Goal: Information Seeking & Learning: Learn about a topic

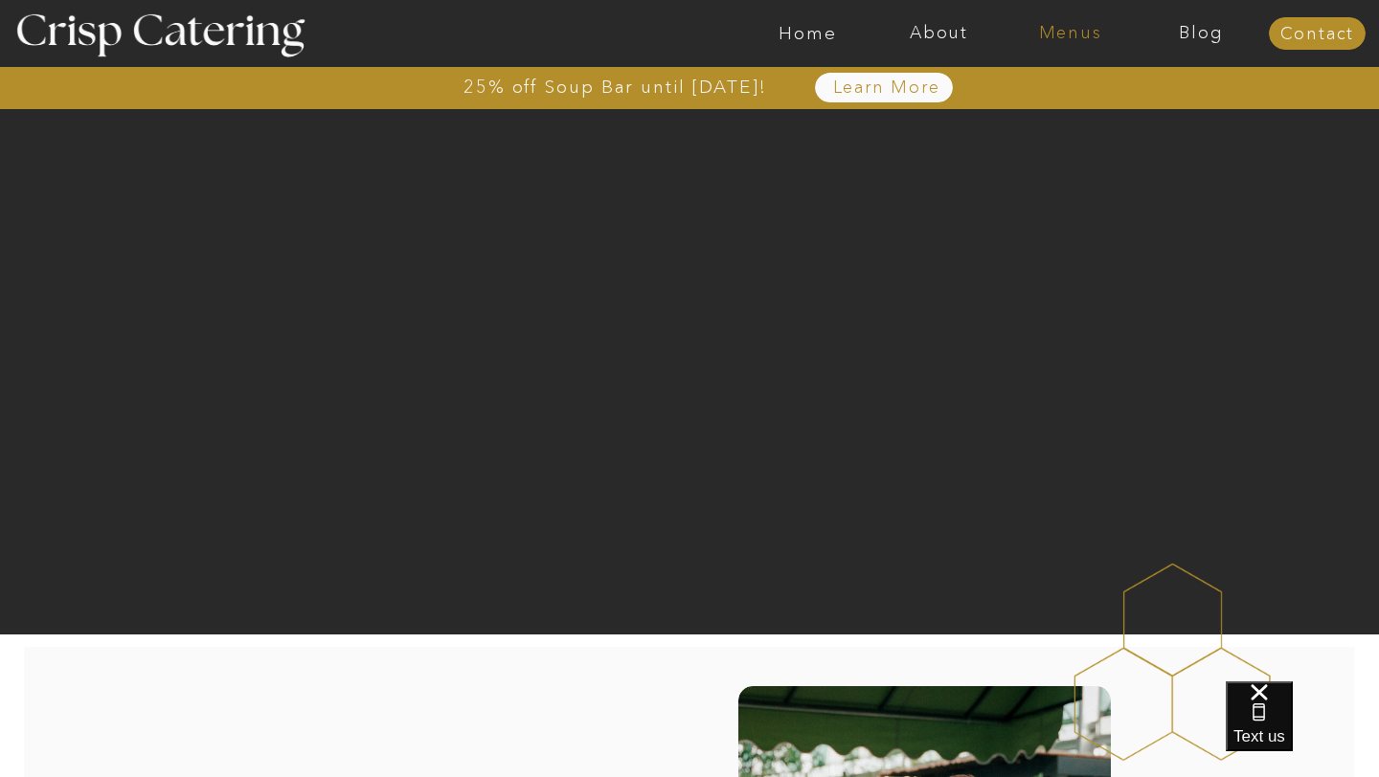
click at [1072, 28] on nav "Menus" at bounding box center [1069, 33] width 131 height 19
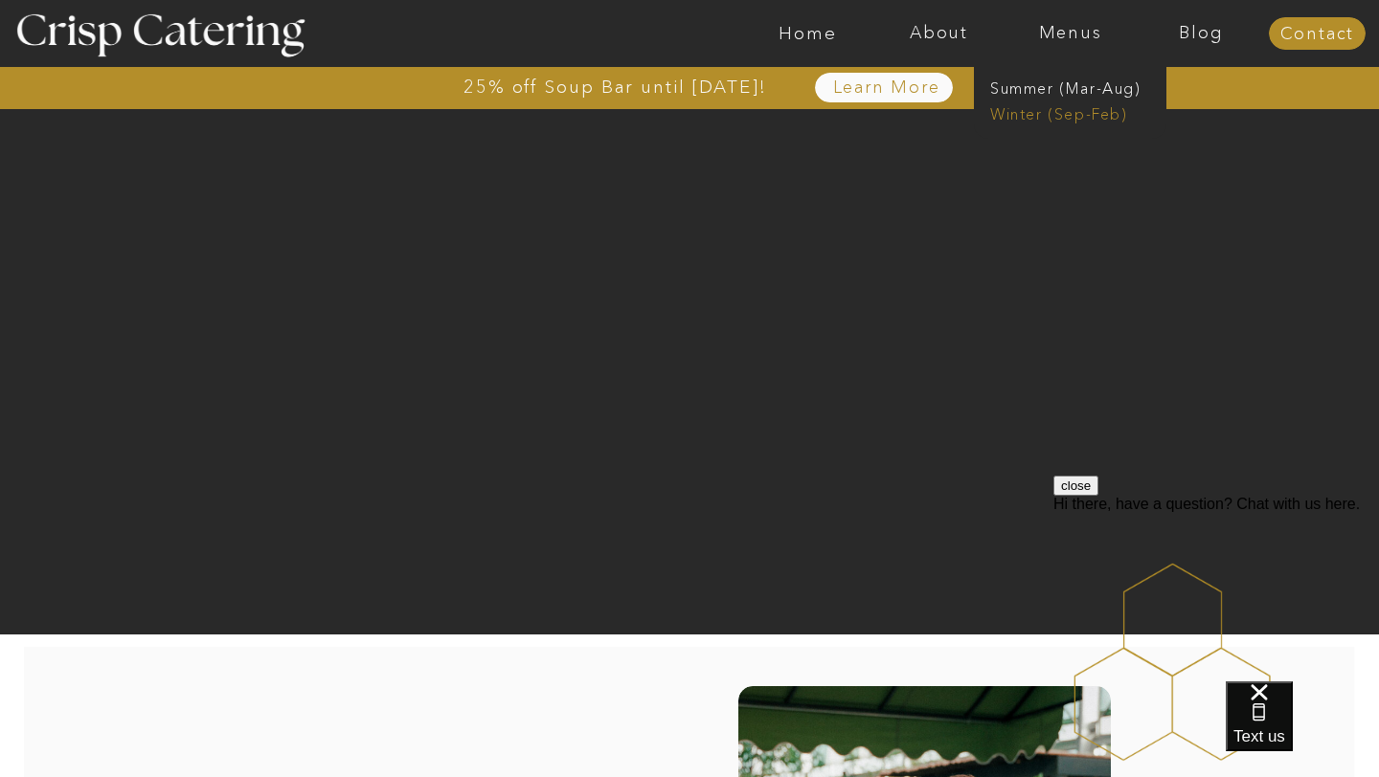
click at [1047, 117] on nav "Winter (Sep-Feb)" at bounding box center [1068, 112] width 157 height 18
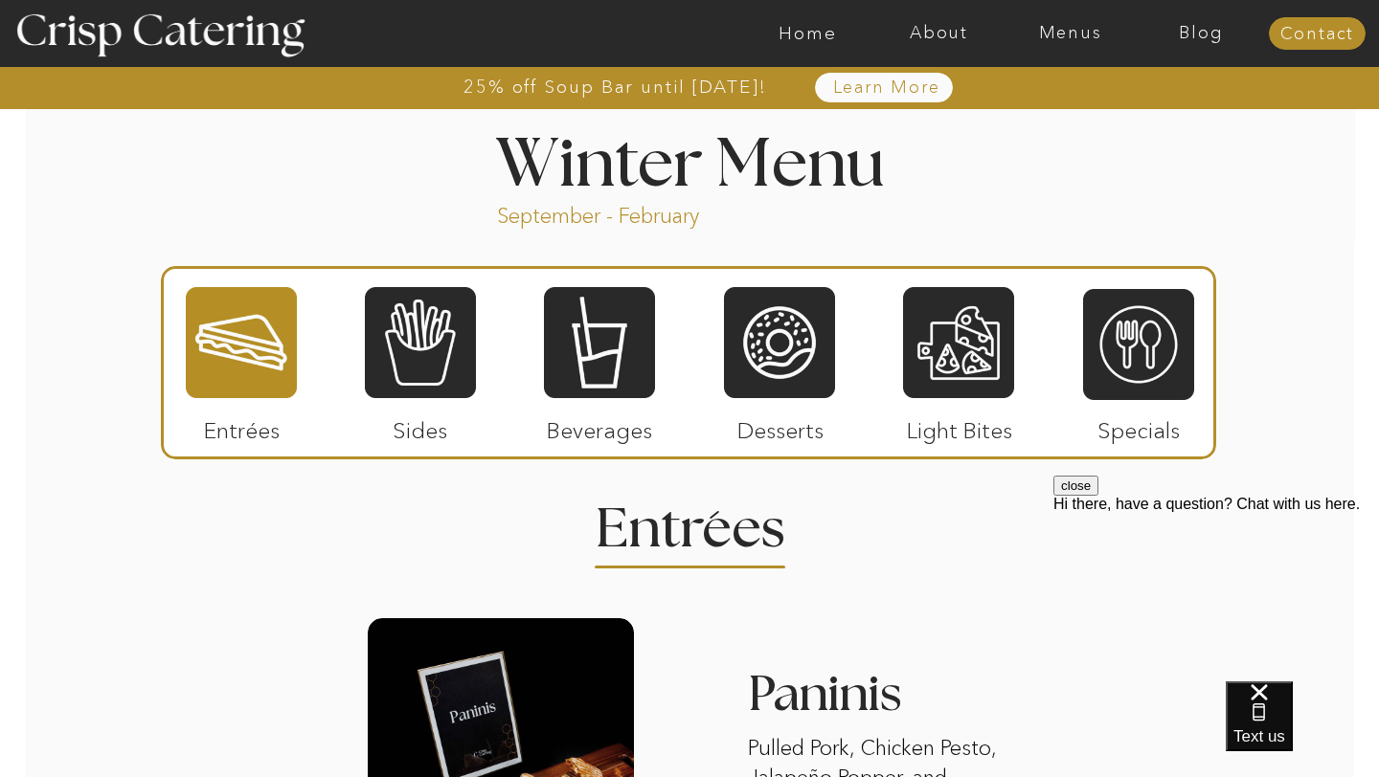
scroll to position [2093, 0]
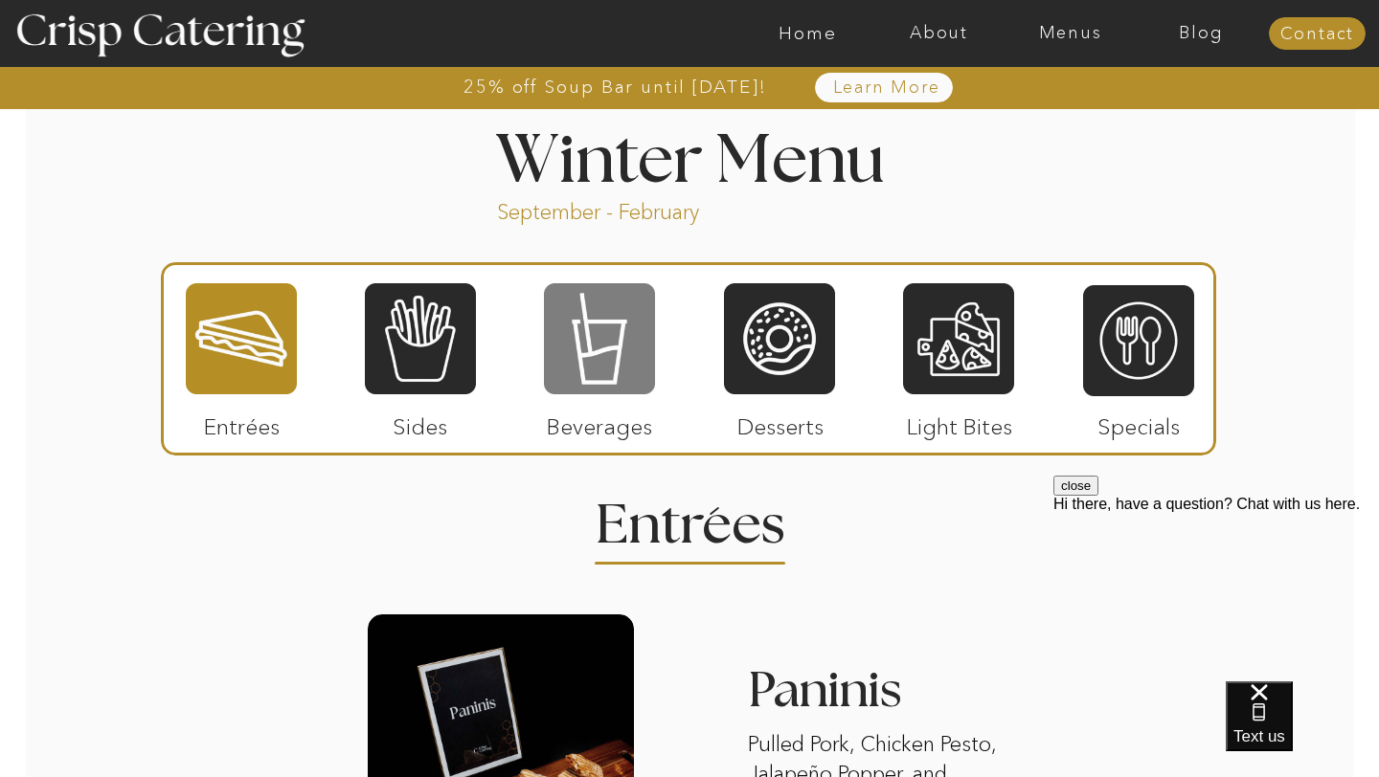
click at [602, 338] on div at bounding box center [599, 338] width 111 height 115
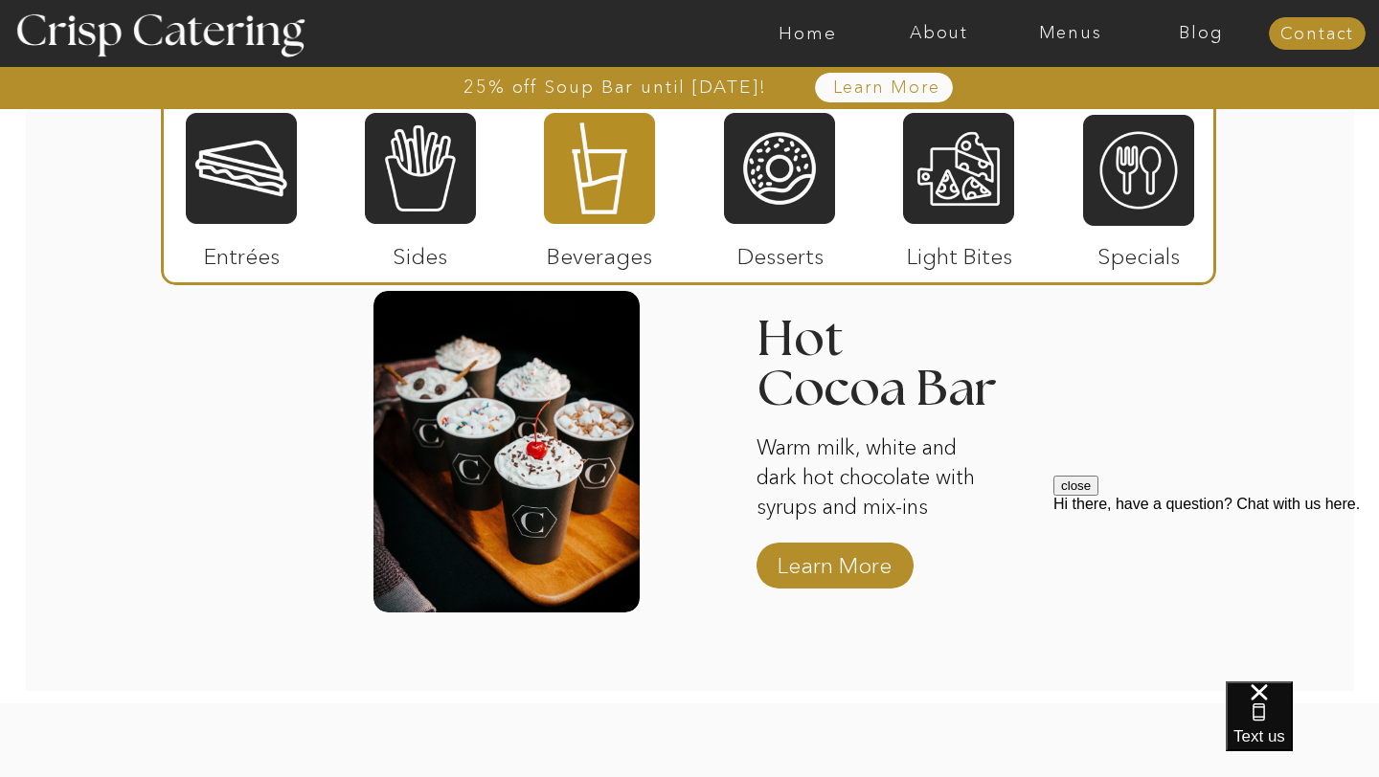
scroll to position [3193, 0]
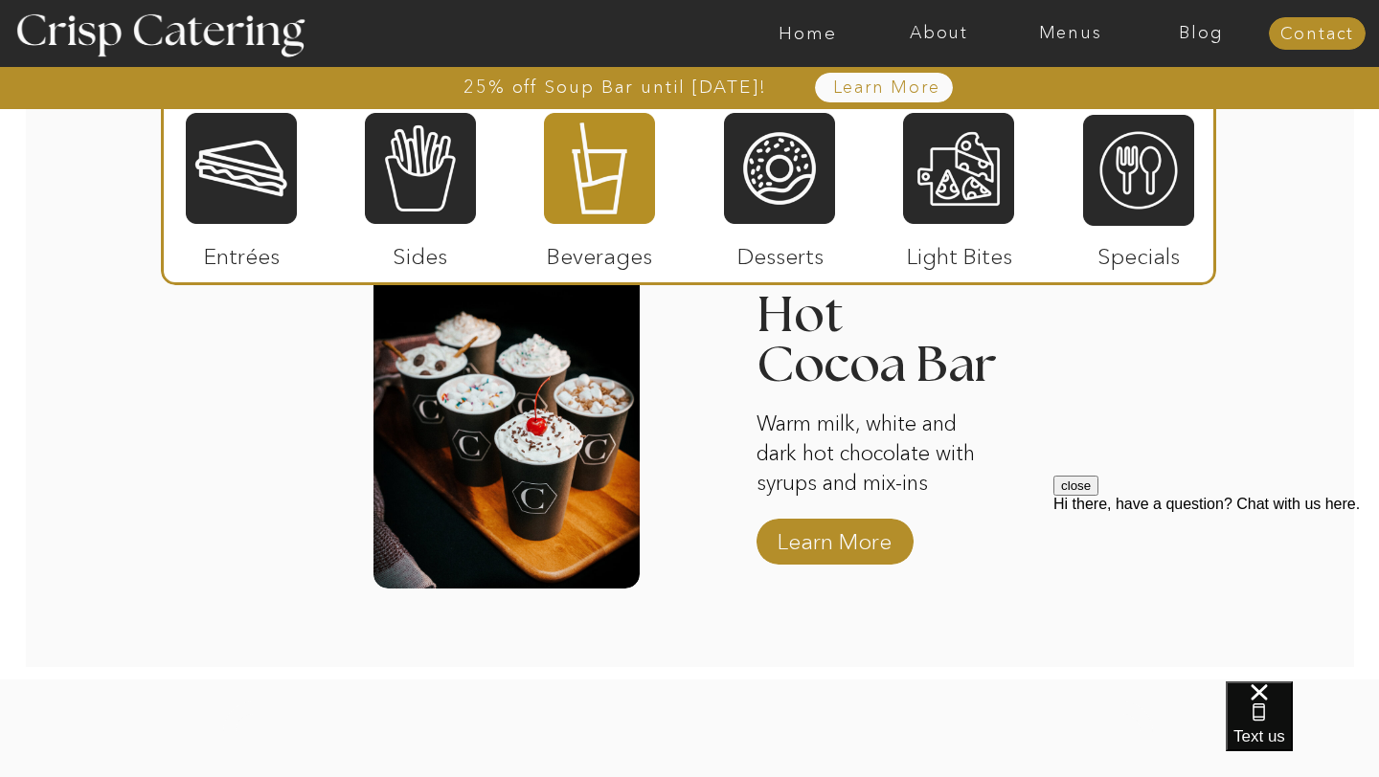
click at [858, 538] on p "Learn More" at bounding box center [834, 537] width 127 height 56
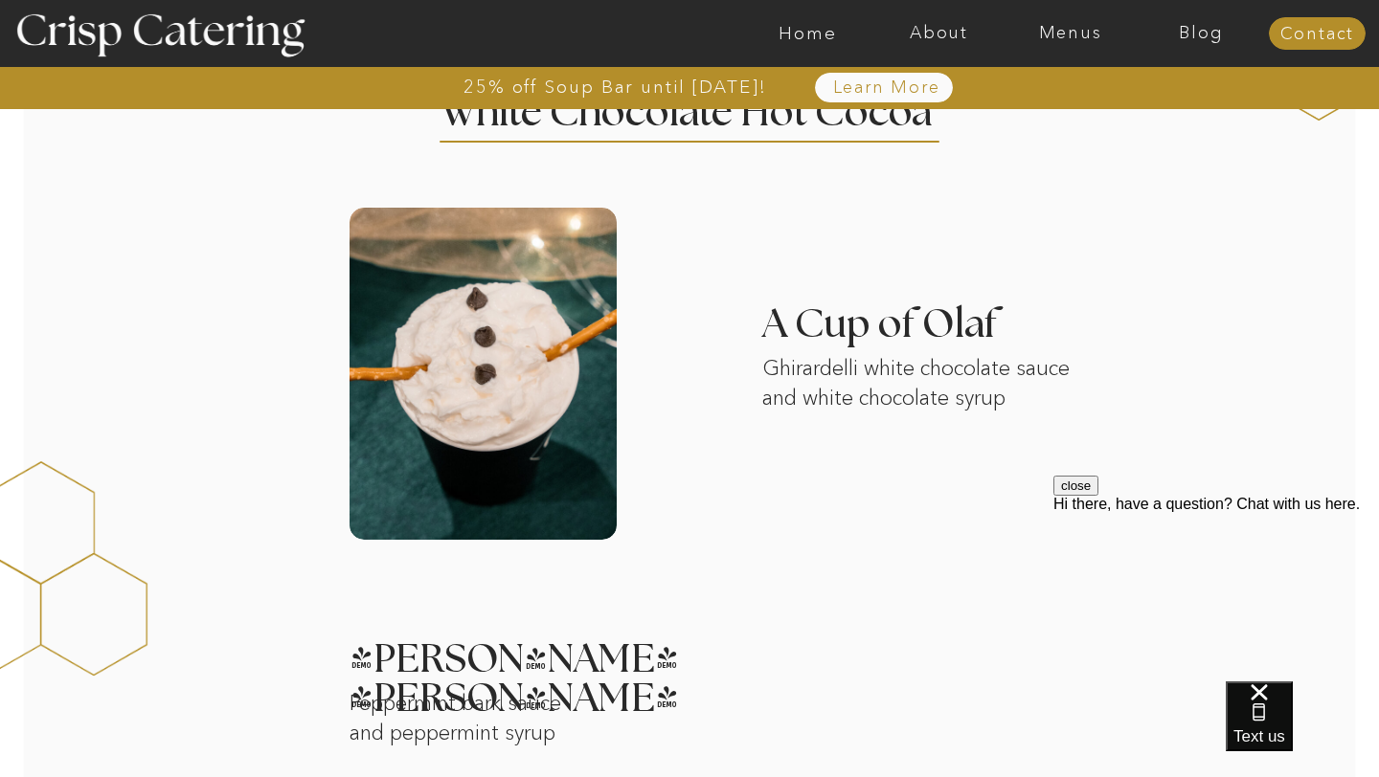
click at [877, 397] on p "Ghirardelli white chocolate sauce and white chocolate syrup" at bounding box center [927, 397] width 331 height 86
drag, startPoint x: 806, startPoint y: 403, endPoint x: 952, endPoint y: 409, distance: 145.6
click at [952, 409] on p "Ghirardelli white chocolate sauce and white chocolate syrup" at bounding box center [927, 397] width 331 height 86
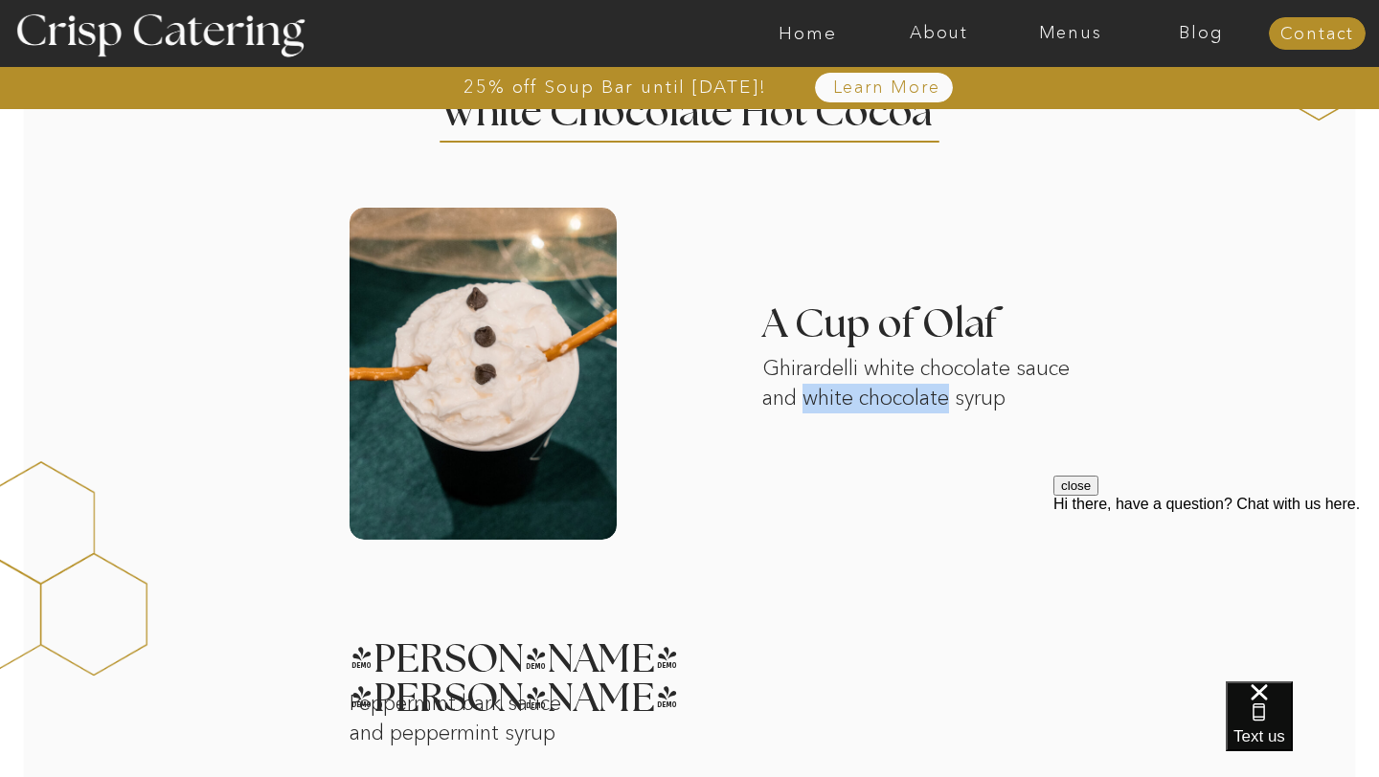
click at [952, 409] on p "Ghirardelli white chocolate sauce and white chocolate syrup" at bounding box center [927, 397] width 331 height 86
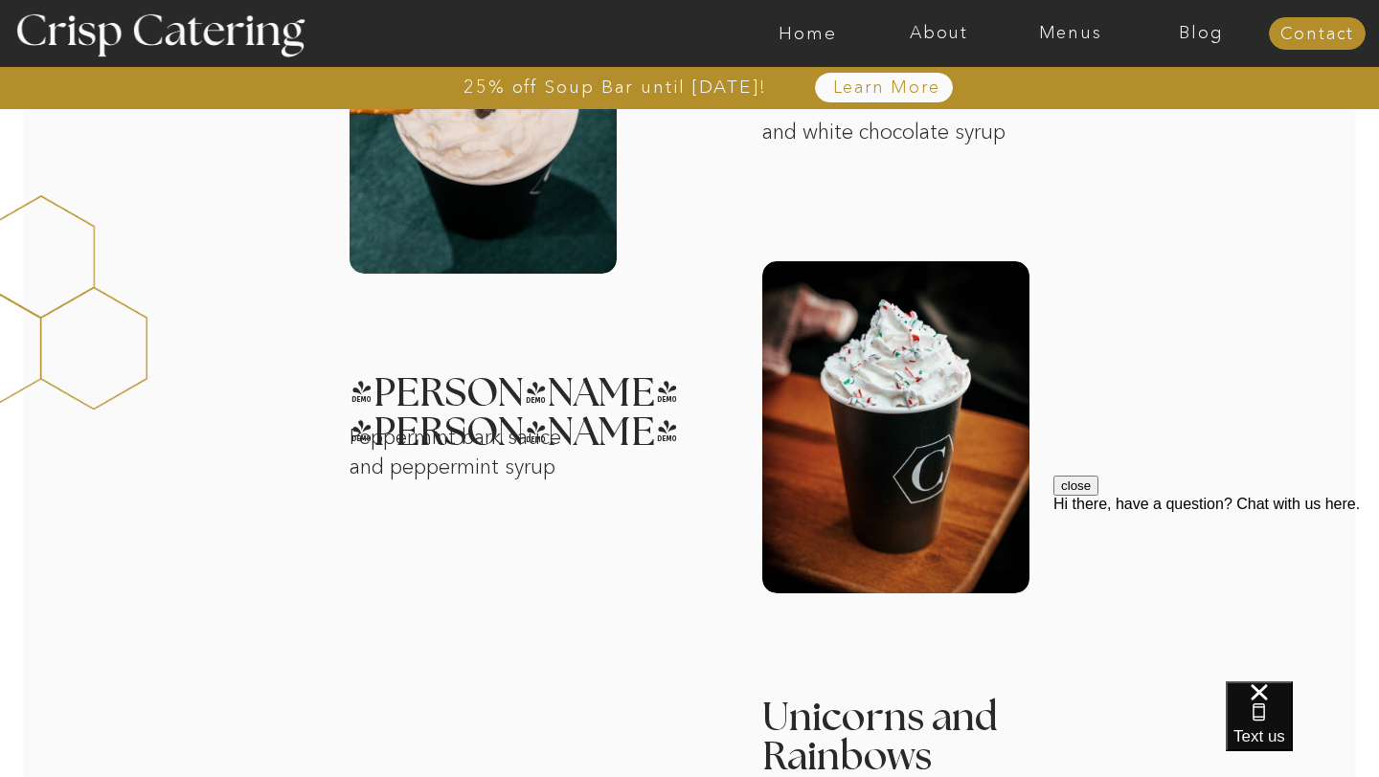
scroll to position [919, 0]
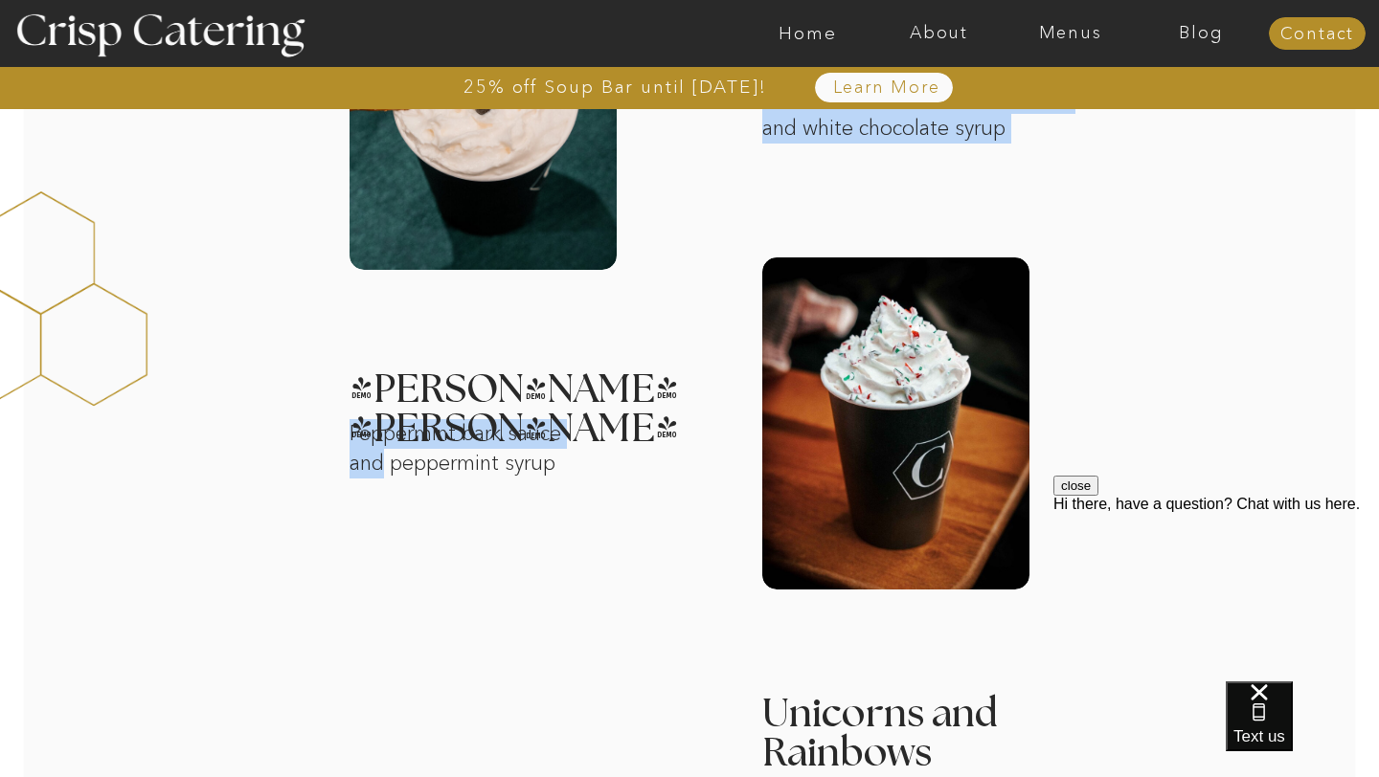
drag, startPoint x: 388, startPoint y: 467, endPoint x: 609, endPoint y: 466, distance: 221.2
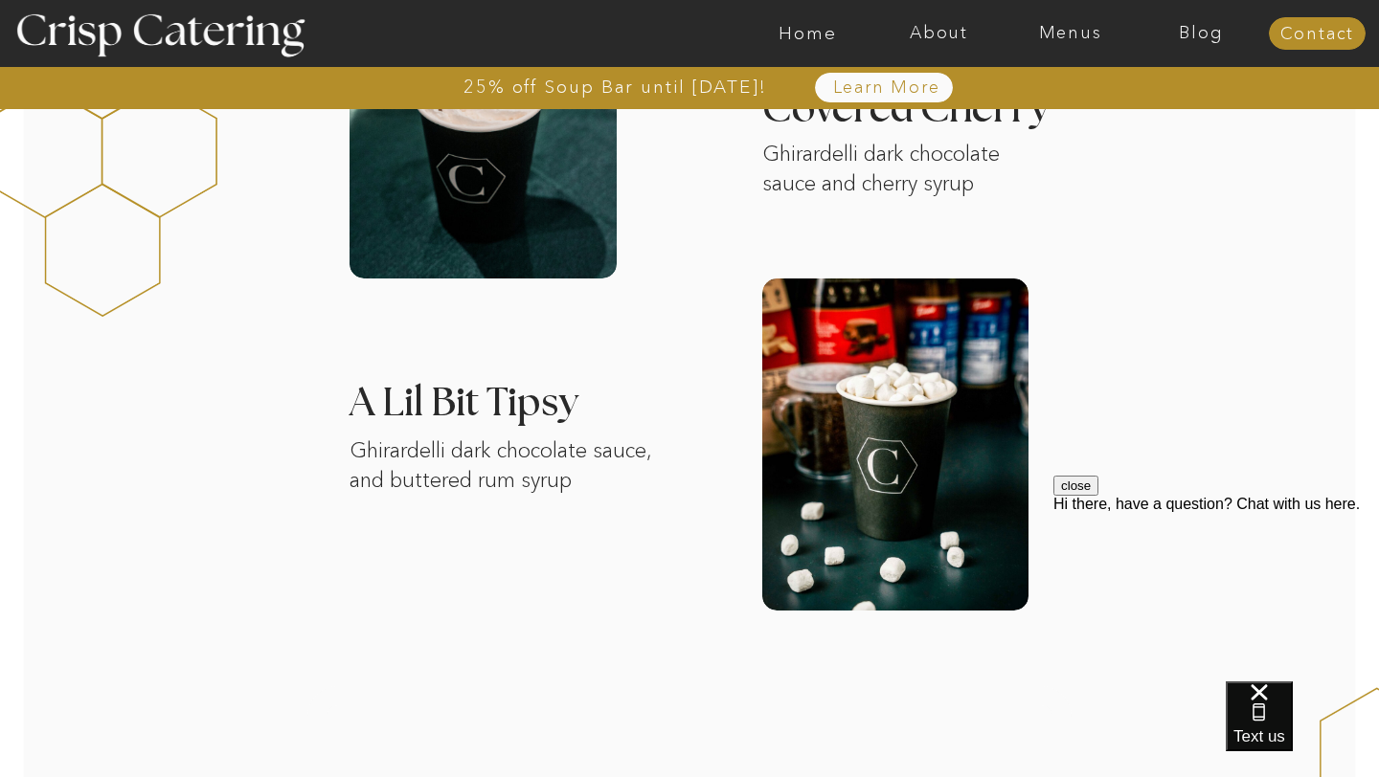
scroll to position [2448, 0]
